Goal: Use online tool/utility: Utilize a website feature to perform a specific function

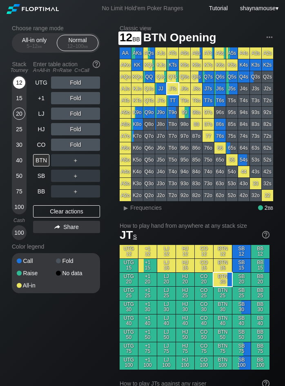
click at [14, 80] on div "12" at bounding box center [19, 82] width 12 height 12
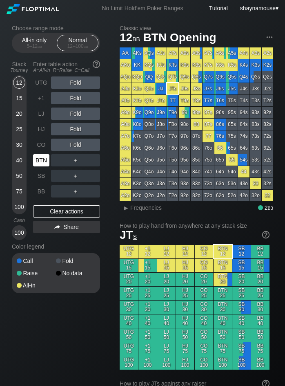
click at [42, 161] on div "BTN" at bounding box center [41, 160] width 16 height 12
click at [31, 35] on div "All-in only 5 – 12 bb" at bounding box center [35, 43] width 38 height 16
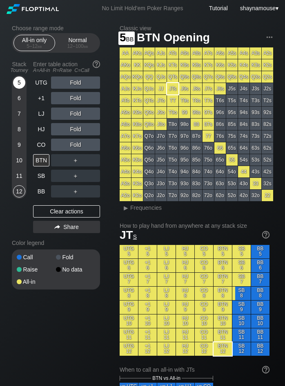
click at [19, 83] on div "5" at bounding box center [19, 82] width 12 height 12
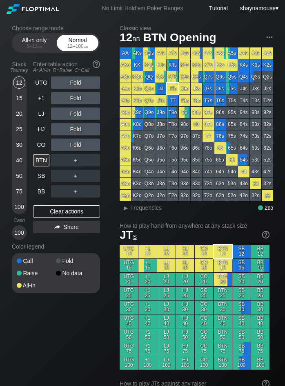
click at [85, 48] on span "bb" at bounding box center [86, 46] width 4 height 6
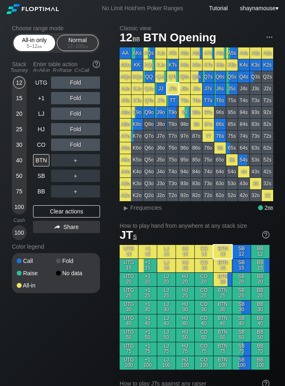
click at [39, 46] on span "bb" at bounding box center [40, 46] width 4 height 6
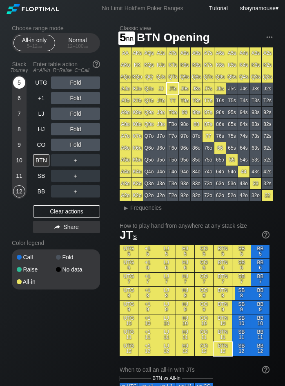
click at [21, 83] on div "5" at bounding box center [19, 82] width 12 height 12
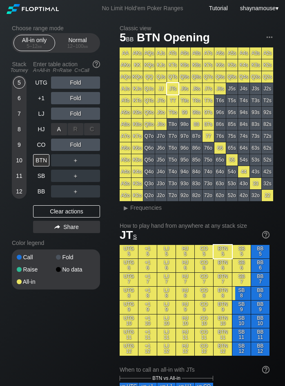
drag, startPoint x: 52, startPoint y: 132, endPoint x: 52, endPoint y: 137, distance: 4.9
click at [56, 131] on div "A ✕" at bounding box center [59, 129] width 16 height 12
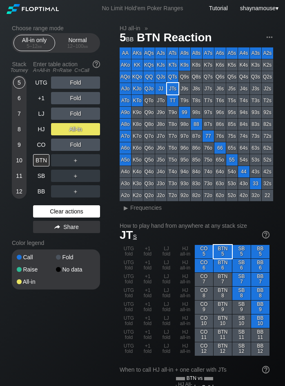
click at [71, 213] on div "Clear actions" at bounding box center [66, 211] width 67 height 12
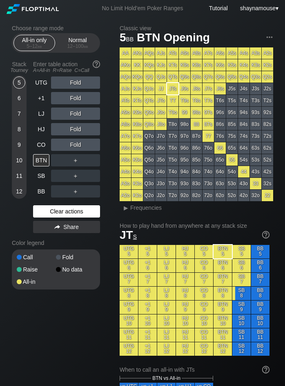
click at [71, 213] on div "Clear actions" at bounding box center [66, 211] width 67 height 12
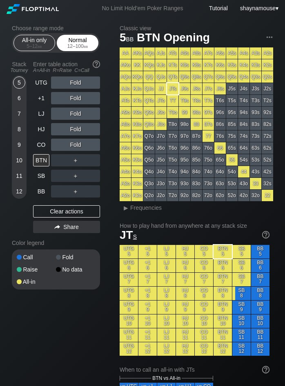
click at [74, 41] on div "Normal 12 – 100 bb" at bounding box center [78, 43] width 38 height 16
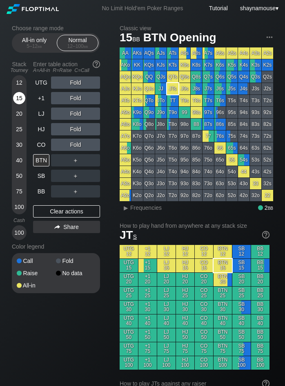
click at [16, 100] on div "15" at bounding box center [19, 98] width 12 height 12
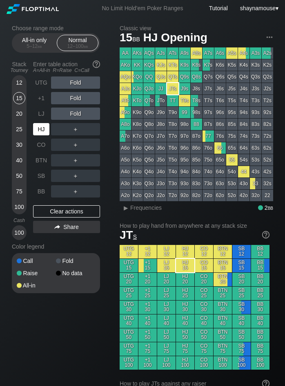
click at [41, 131] on div "HJ" at bounding box center [41, 129] width 16 height 12
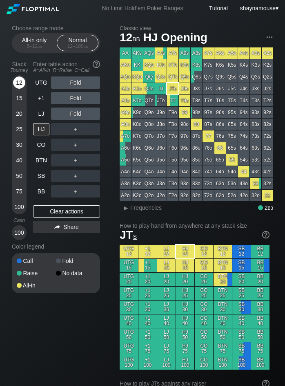
click at [19, 82] on div "12" at bounding box center [19, 82] width 12 height 12
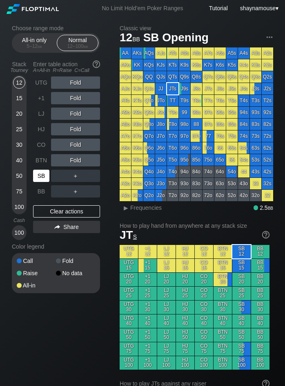
click at [44, 175] on div "SB" at bounding box center [41, 176] width 16 height 12
click at [36, 47] on div "5 – 12 bb" at bounding box center [34, 46] width 34 height 6
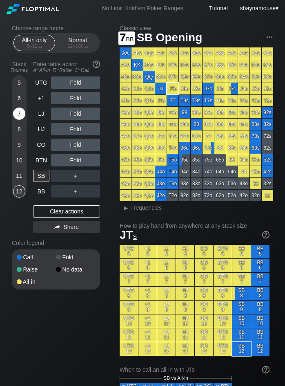
click at [17, 113] on div "7" at bounding box center [19, 113] width 12 height 12
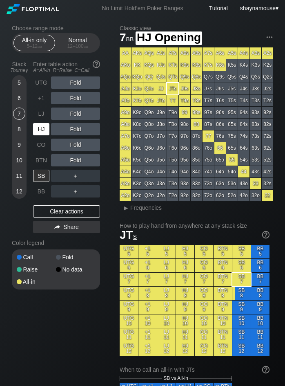
click at [36, 132] on div "HJ" at bounding box center [41, 129] width 16 height 12
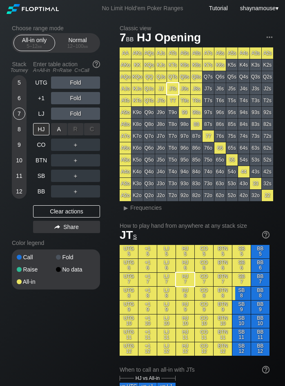
click at [59, 132] on div "A ✕" at bounding box center [59, 129] width 16 height 12
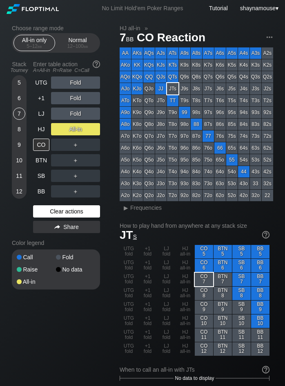
click at [89, 216] on div "Clear actions" at bounding box center [66, 211] width 67 height 12
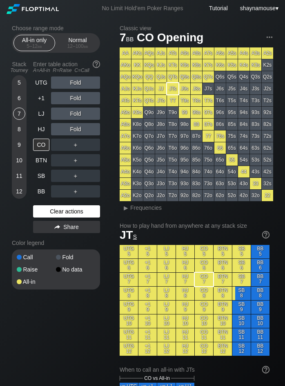
click at [89, 216] on div "Clear actions" at bounding box center [66, 211] width 67 height 12
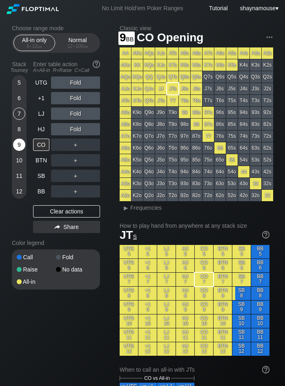
click at [20, 141] on div "9" at bounding box center [19, 145] width 12 height 12
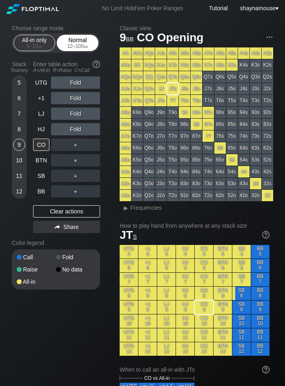
click at [76, 43] on div "Normal 12 – 100 bb" at bounding box center [78, 43] width 38 height 16
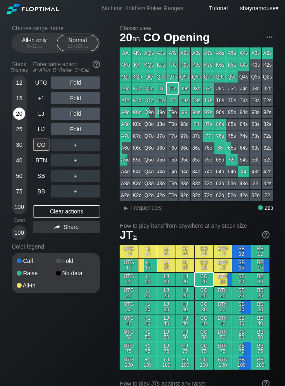
click at [18, 115] on div "20" at bounding box center [19, 113] width 12 height 12
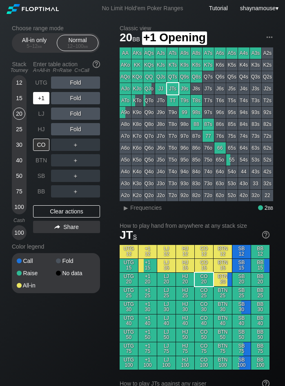
click at [38, 97] on div "+1" at bounding box center [41, 98] width 16 height 12
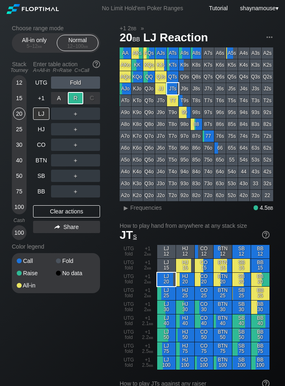
click at [76, 96] on div "R ✕" at bounding box center [76, 98] width 16 height 12
click at [60, 192] on div "A ✕" at bounding box center [59, 191] width 16 height 12
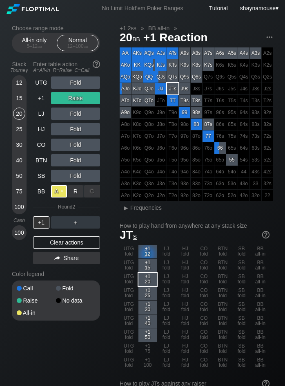
click at [60, 193] on div "A ✕" at bounding box center [59, 191] width 16 height 12
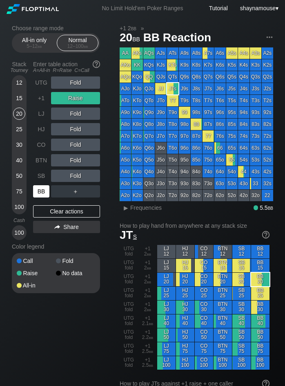
click at [42, 193] on div "BB" at bounding box center [41, 191] width 16 height 12
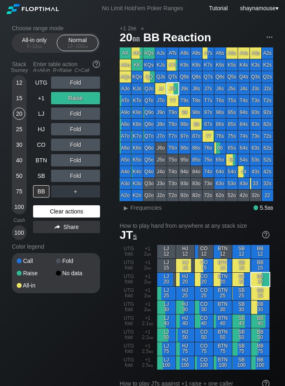
click at [81, 212] on div "Clear actions" at bounding box center [66, 211] width 67 height 12
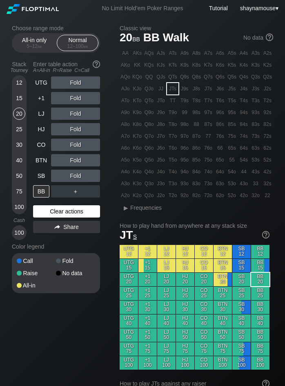
click at [81, 212] on div "Clear actions" at bounding box center [66, 211] width 67 height 12
